Goal: Book appointment/travel/reservation

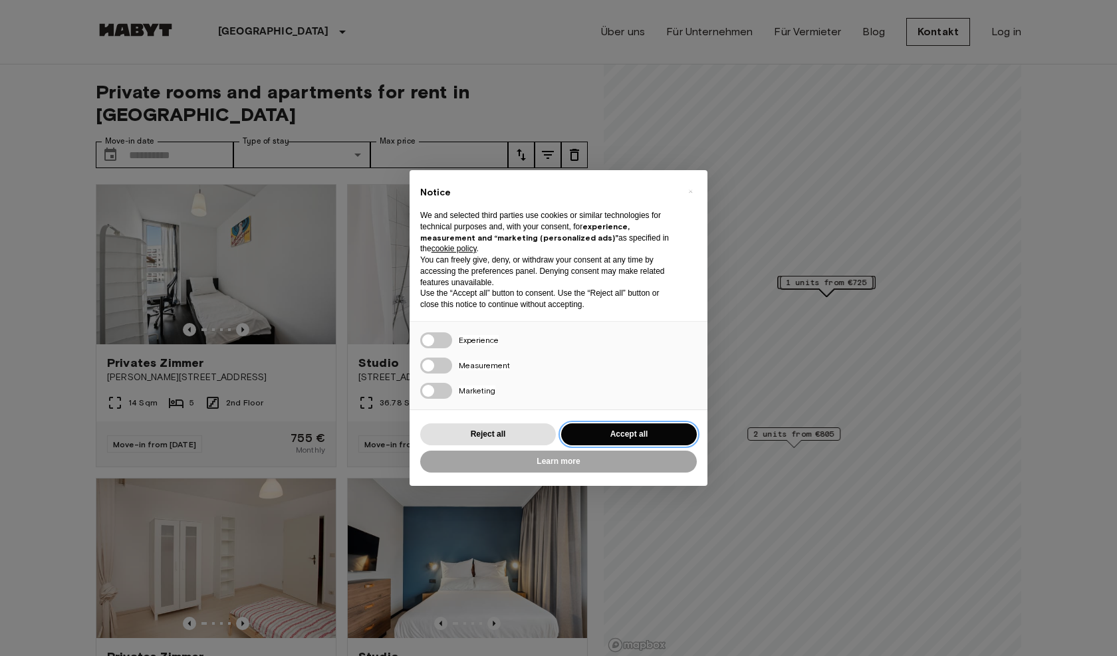
click at [621, 431] on button "Accept all" at bounding box center [629, 434] width 136 height 22
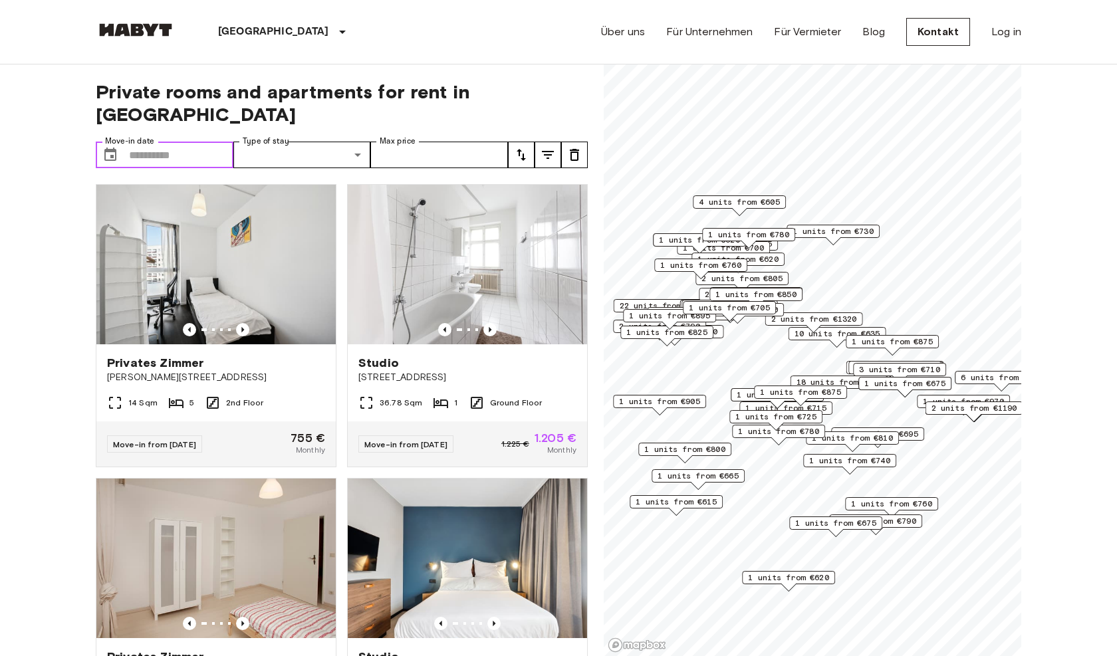
click at [139, 142] on input "Move-in date" at bounding box center [181, 155] width 104 height 27
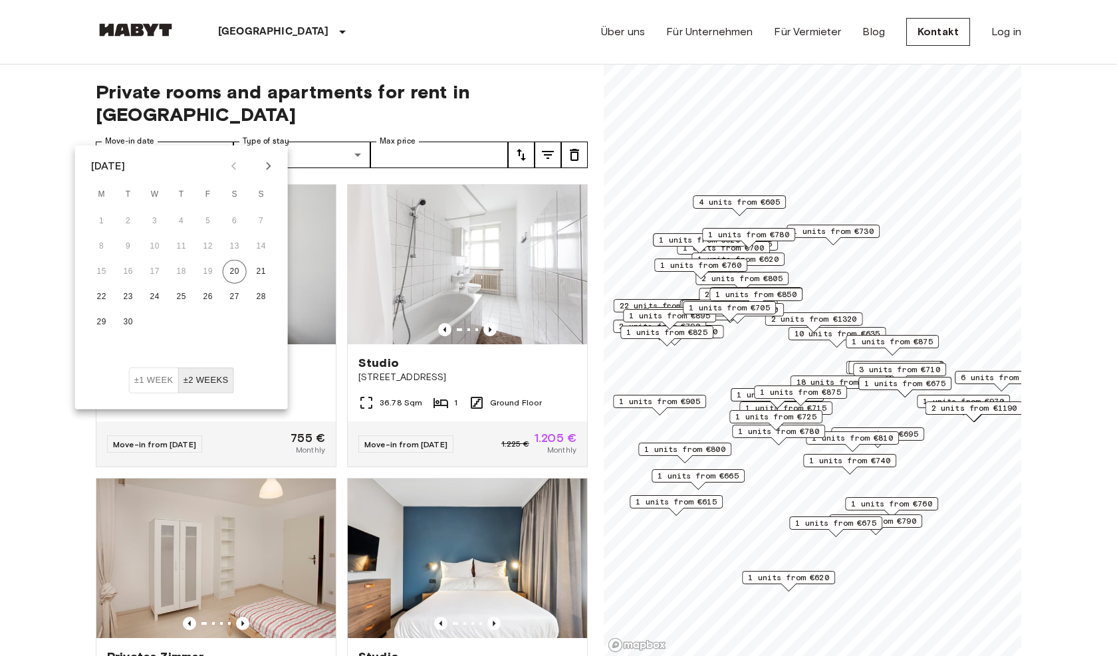
click at [267, 164] on icon "Next month" at bounding box center [269, 166] width 16 height 16
click at [158, 223] on button "1" at bounding box center [155, 221] width 24 height 24
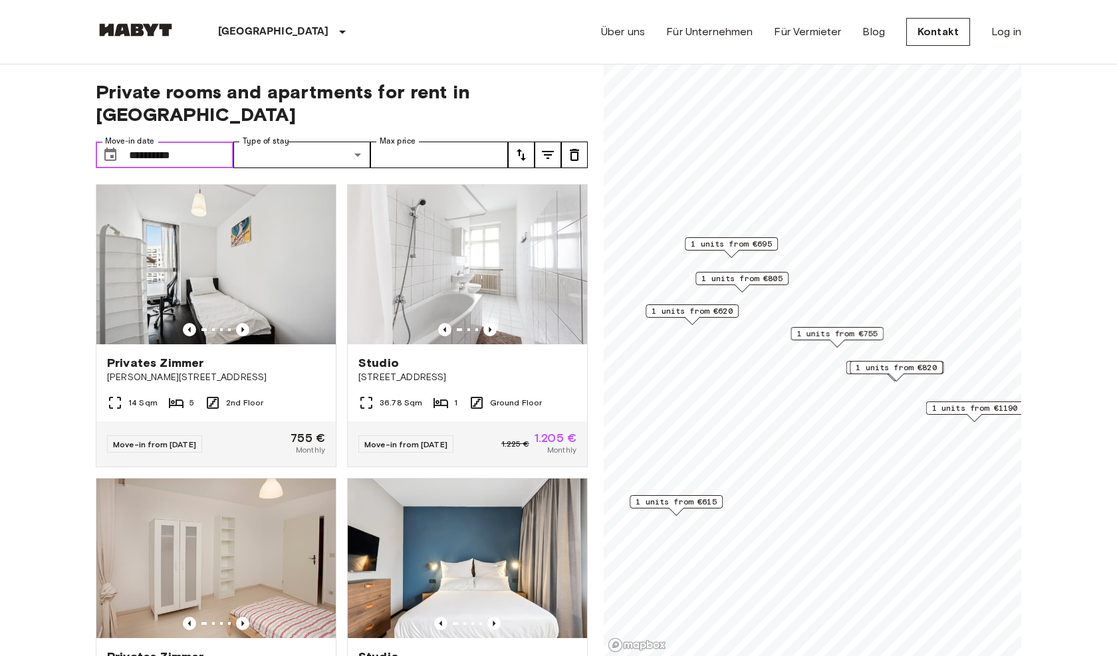
type input "**********"
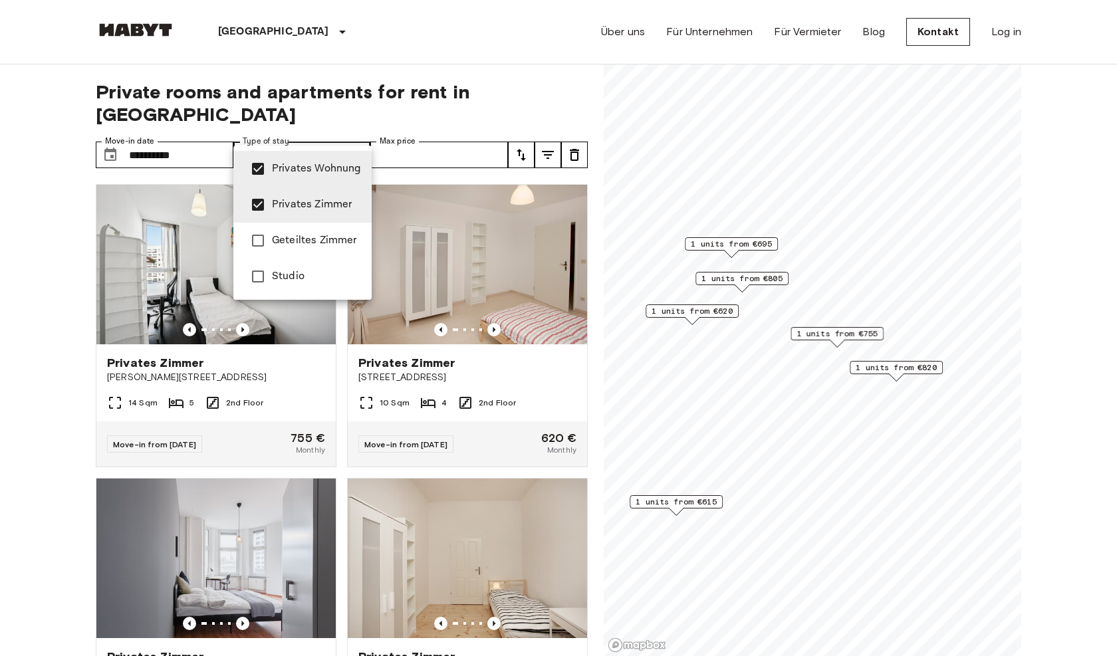
type input "**********"
click at [397, 334] on div at bounding box center [558, 328] width 1117 height 656
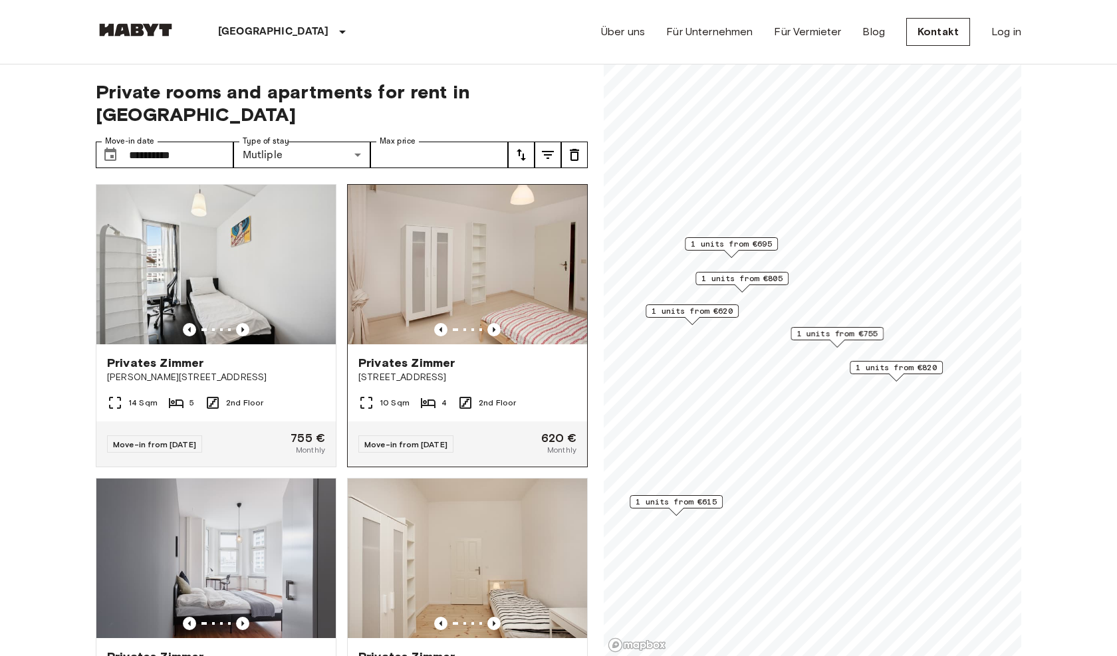
click at [438, 355] on span "Privates Zimmer" at bounding box center [406, 363] width 96 height 16
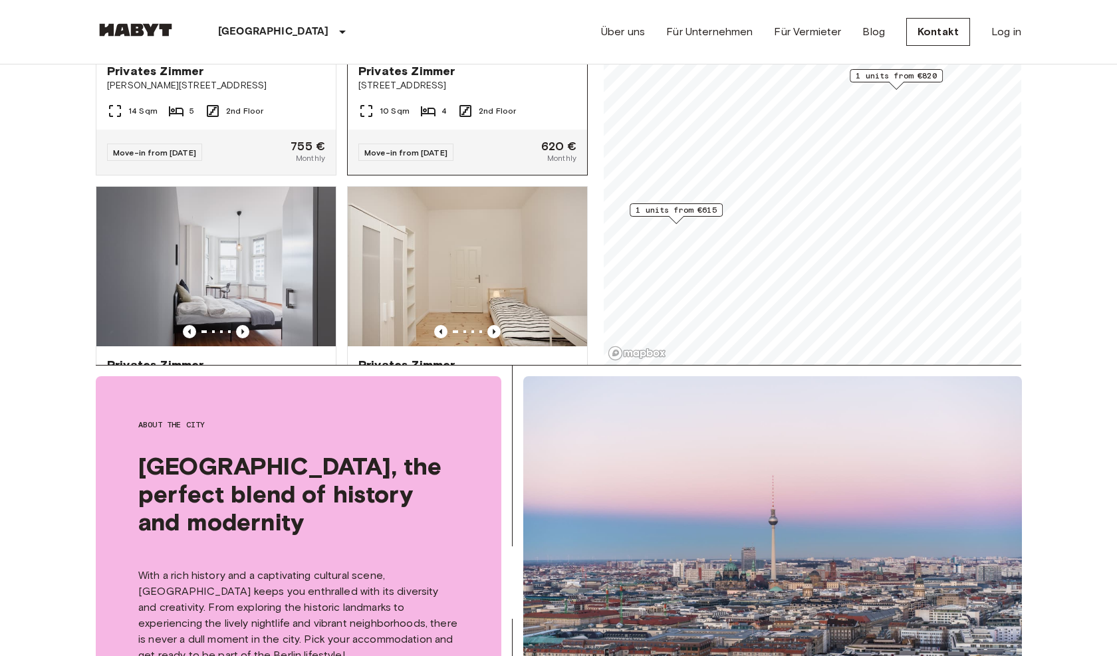
scroll to position [292, 0]
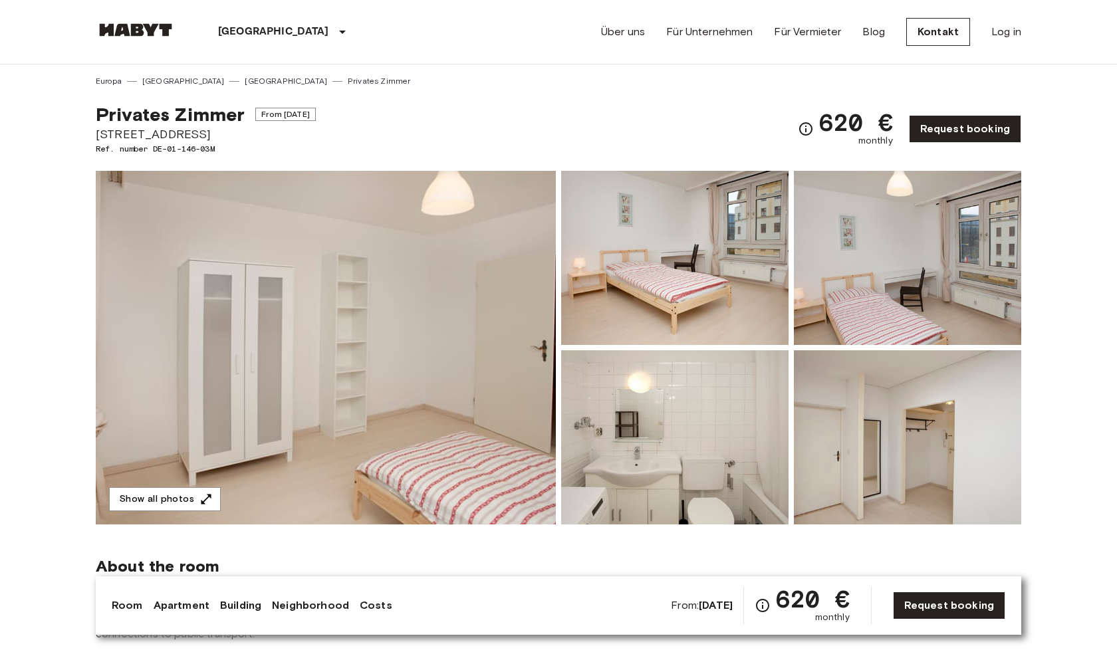
click at [451, 232] on img at bounding box center [326, 348] width 460 height 354
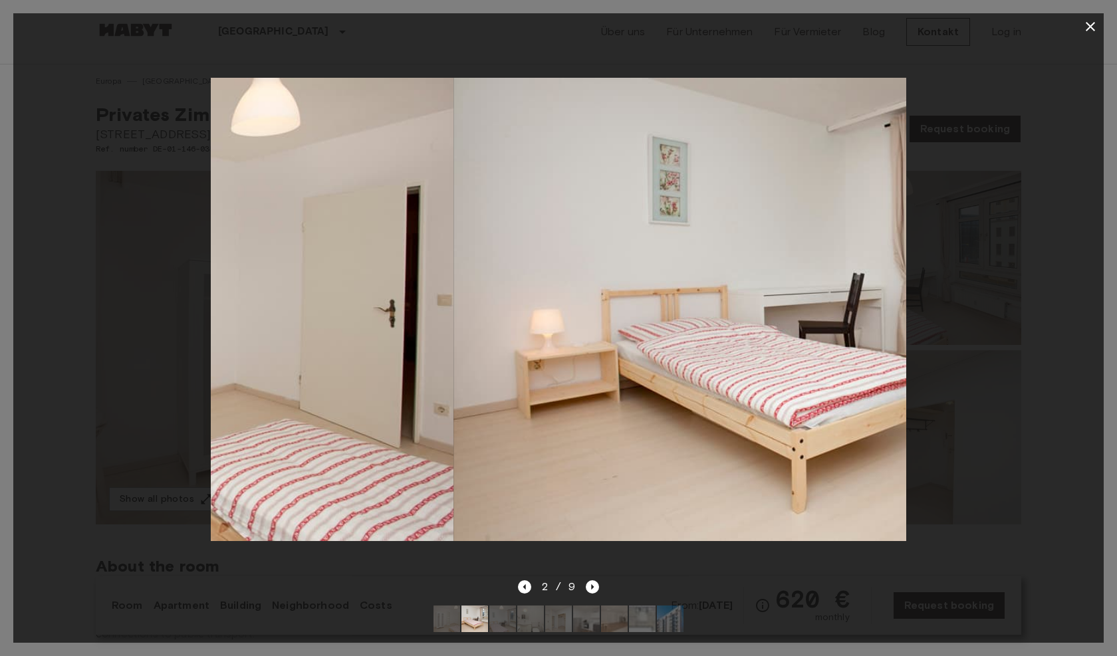
click at [451, 232] on img at bounding box center [106, 309] width 695 height 463
